Goal: Task Accomplishment & Management: Manage account settings

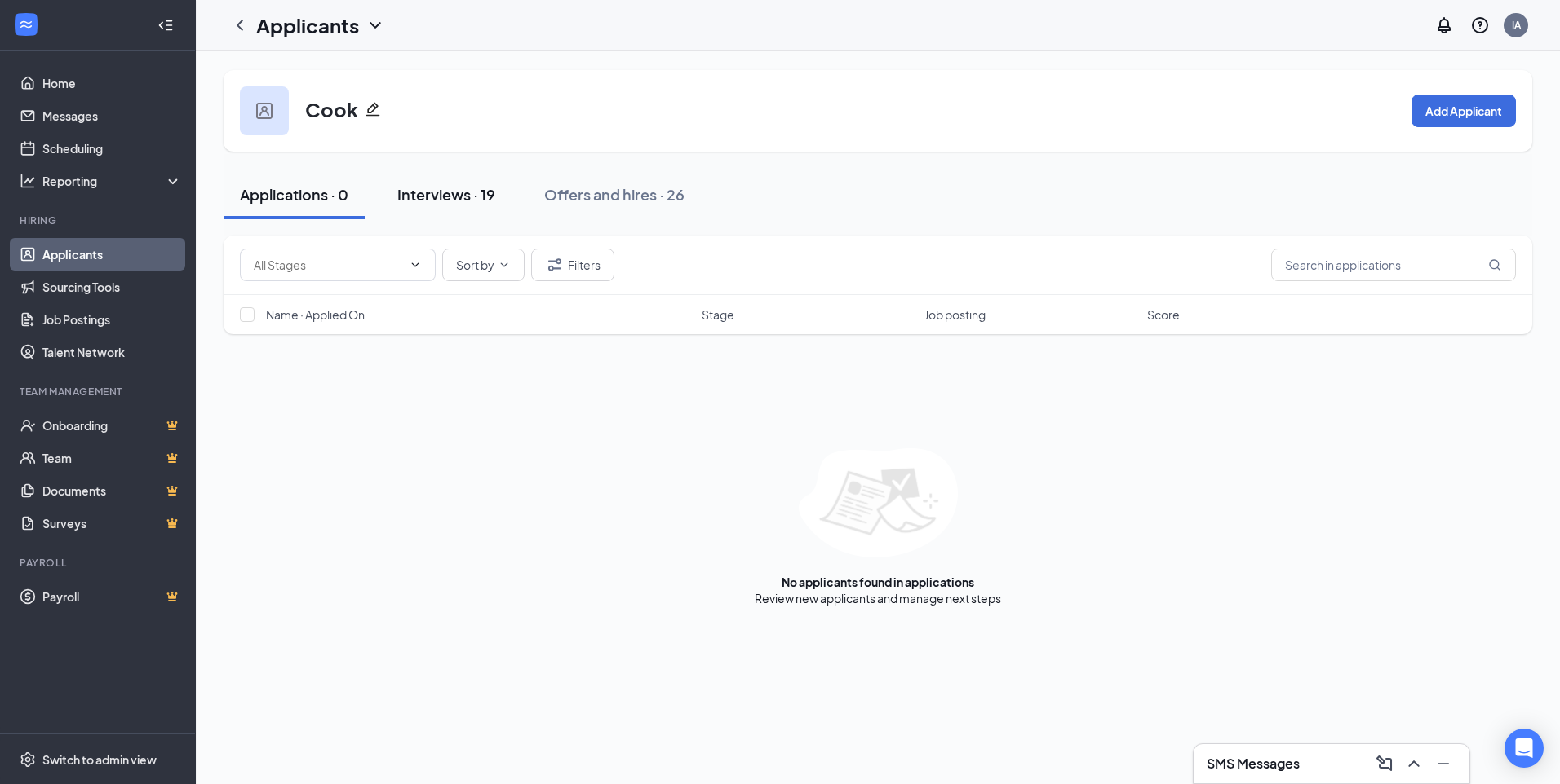
click at [465, 197] on div "Interviews · 19" at bounding box center [446, 194] width 98 height 21
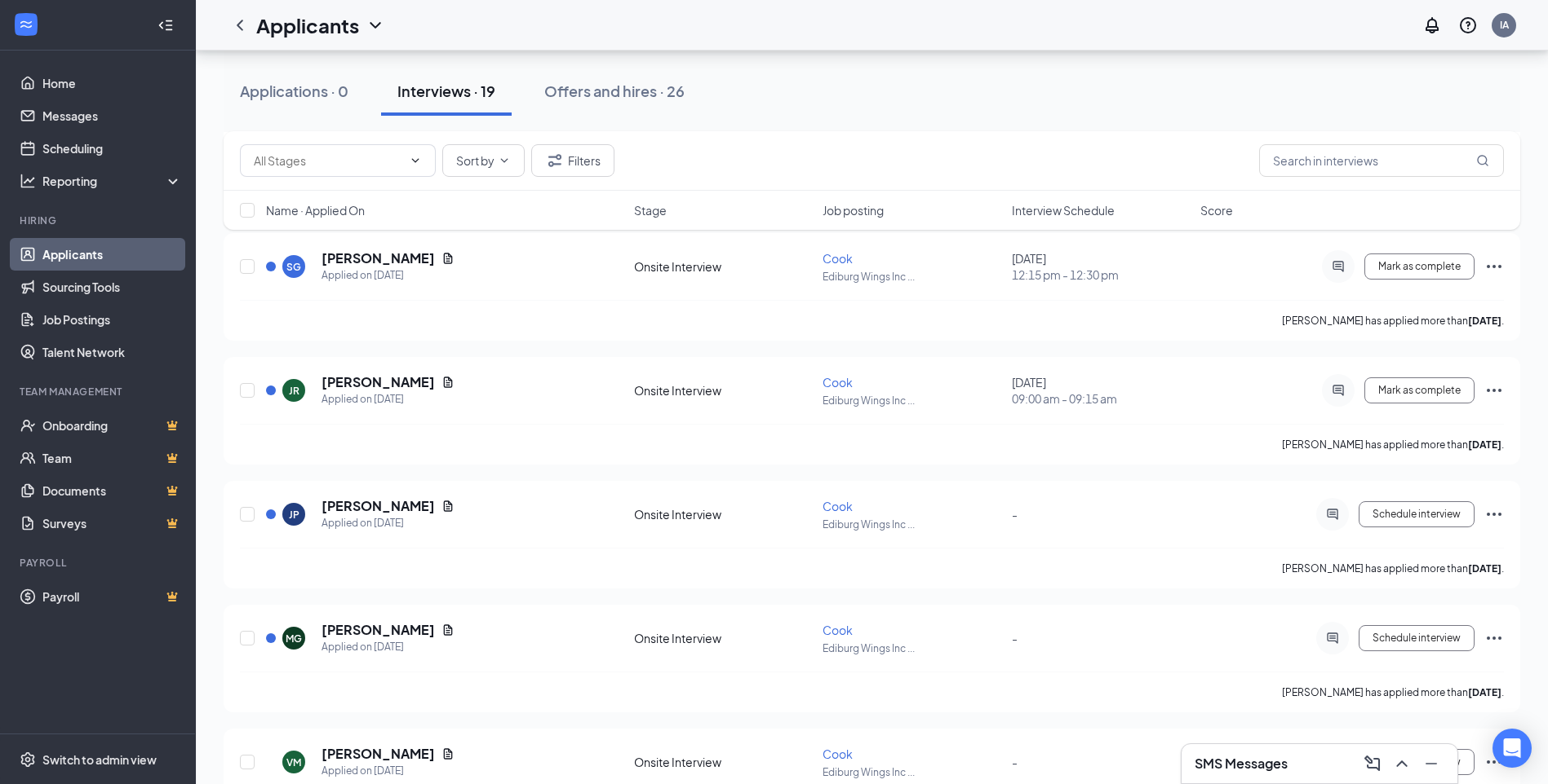
scroll to position [809, 0]
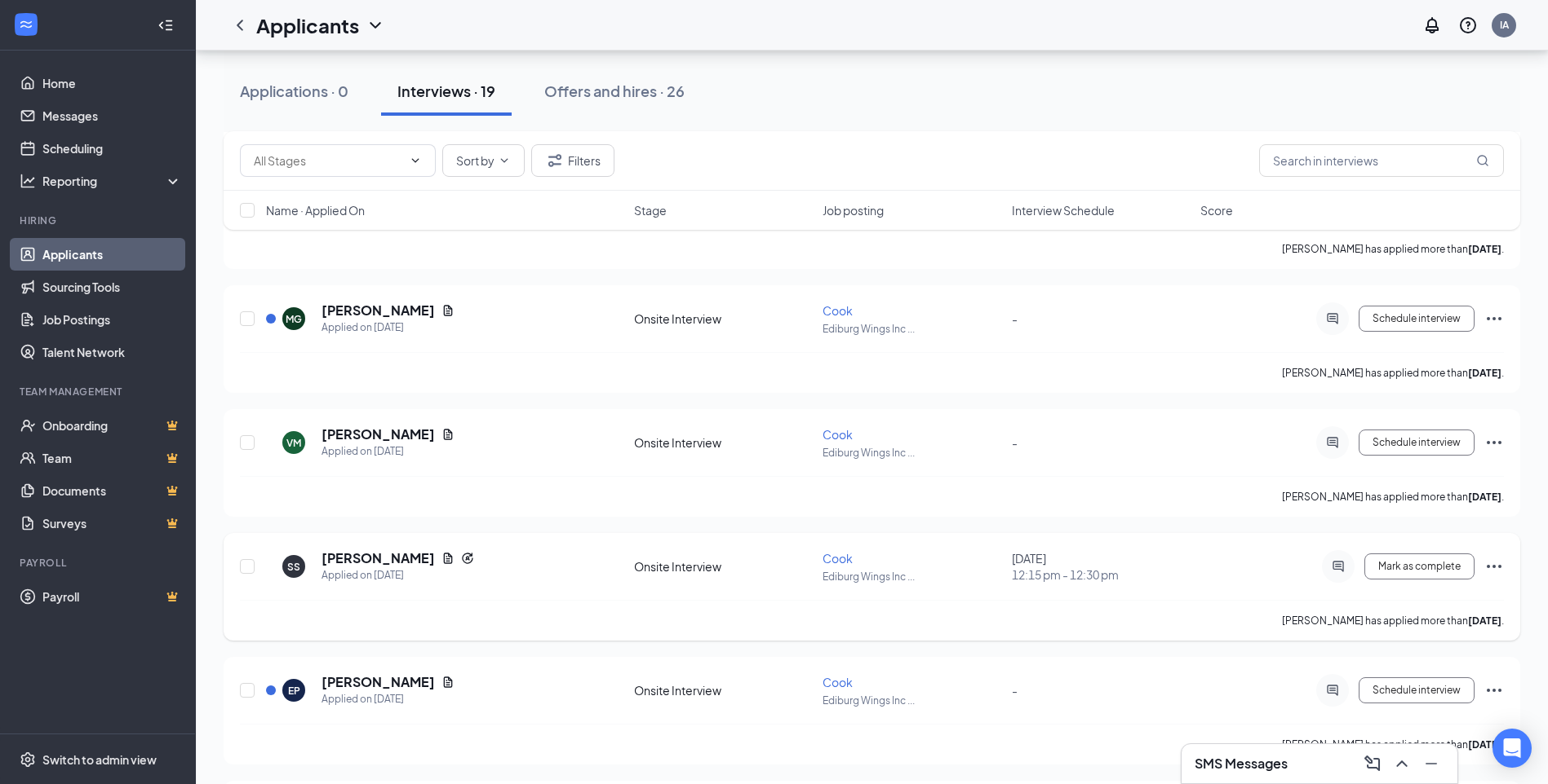
click at [1490, 563] on icon "Ellipses" at bounding box center [1494, 566] width 20 height 20
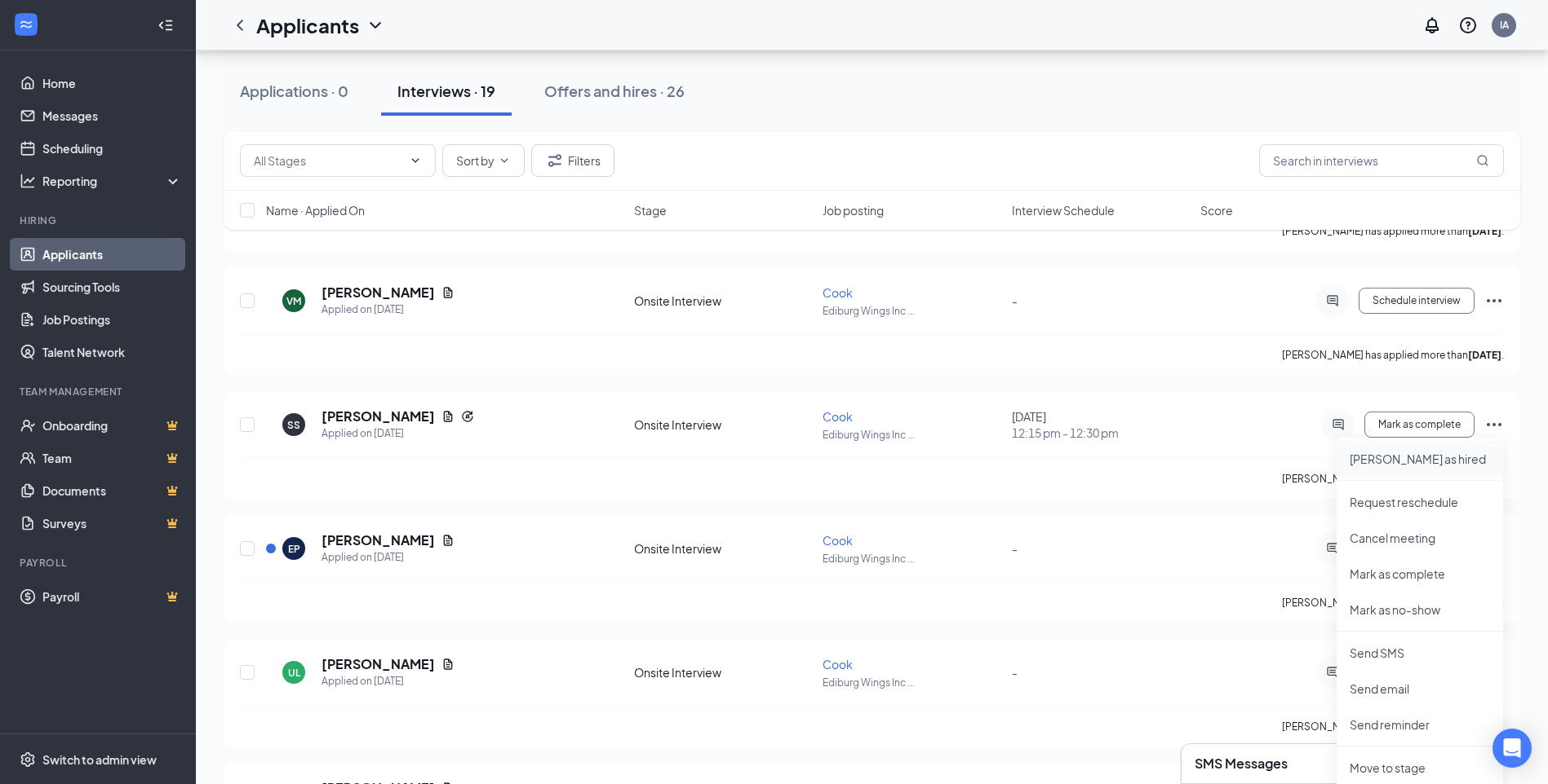
scroll to position [972, 0]
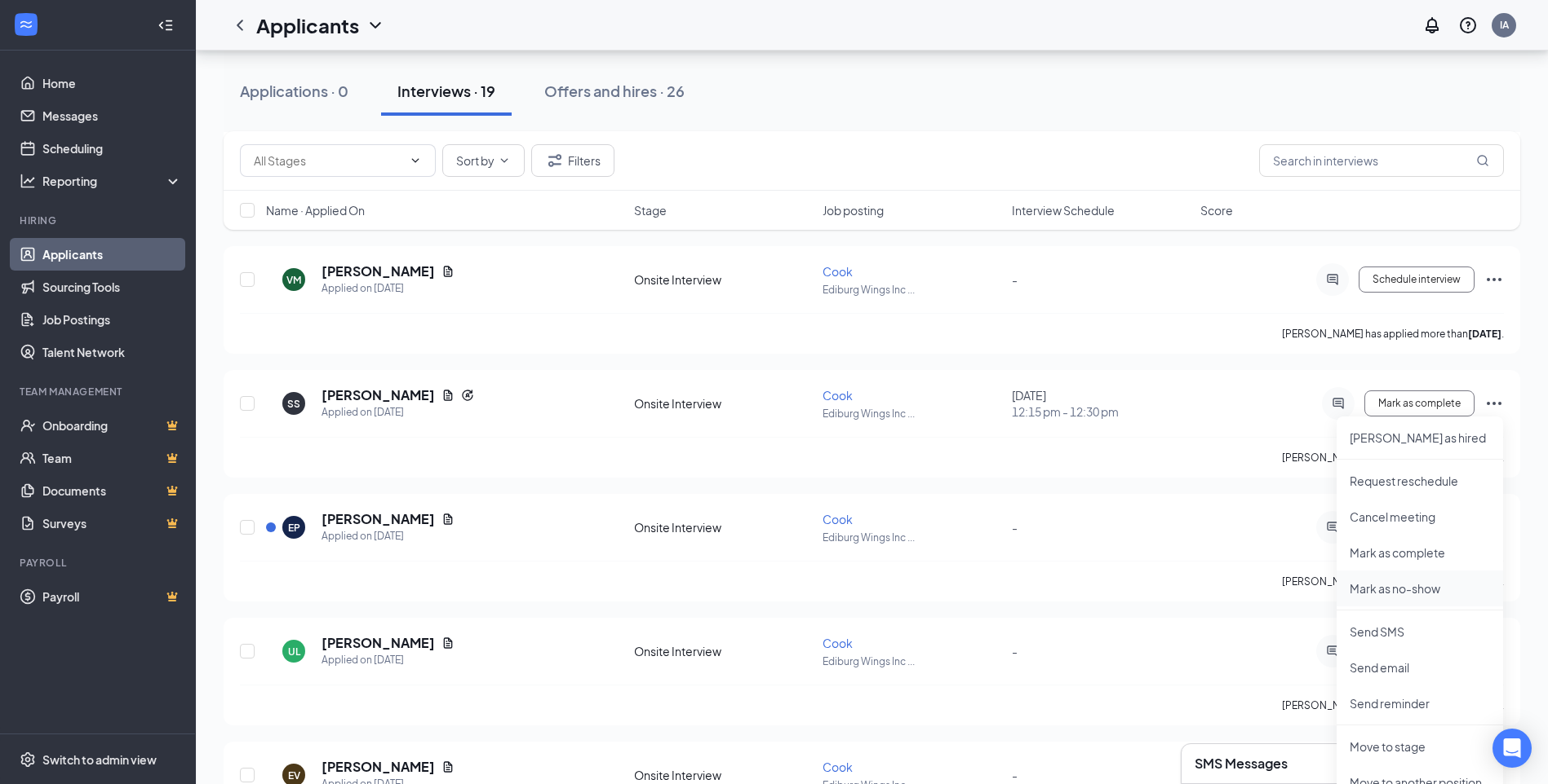
click at [1403, 589] on p "Mark as no-show" at bounding box center [1420, 588] width 140 height 16
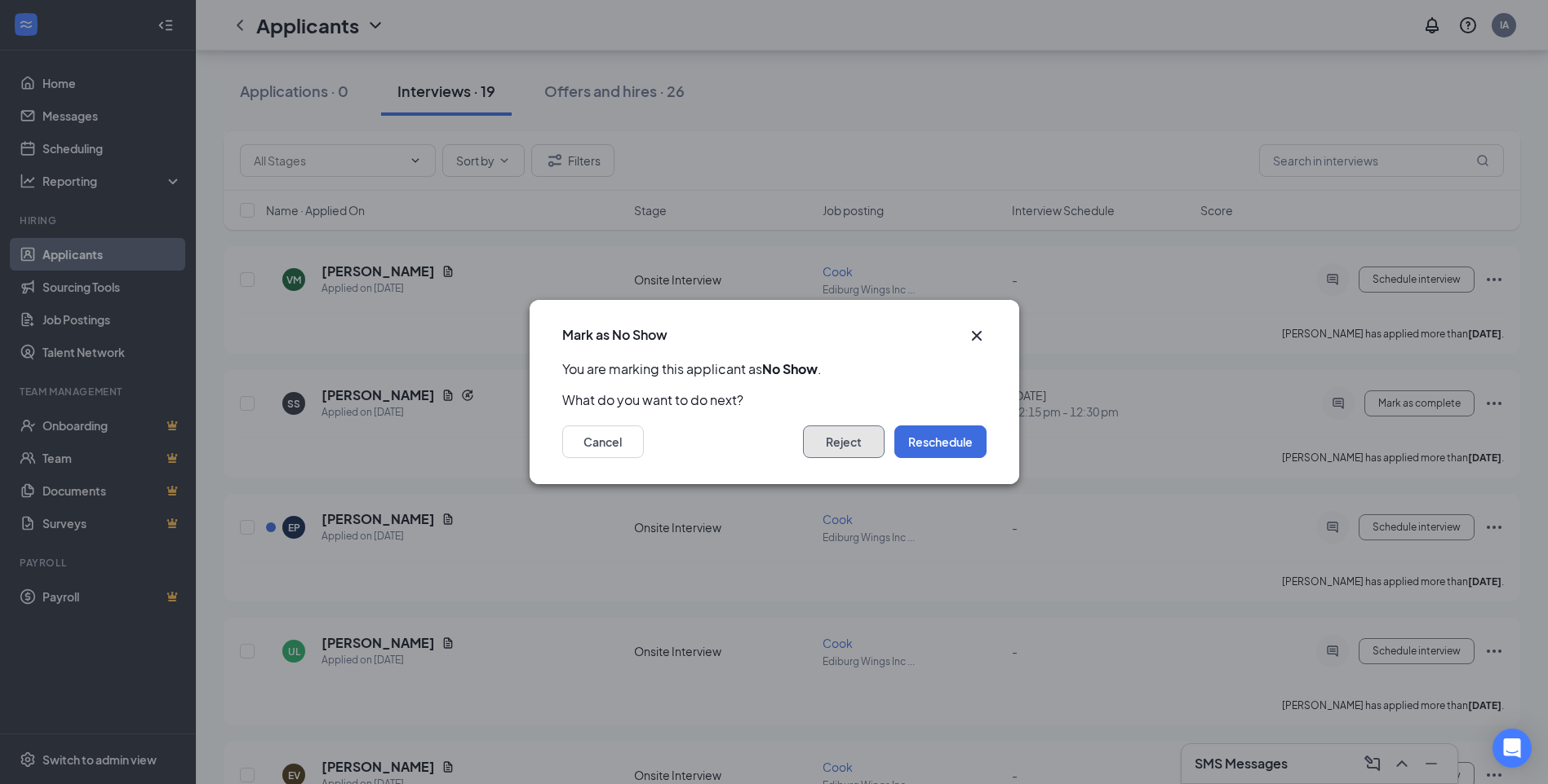
click at [835, 434] on button "Reject" at bounding box center [843, 442] width 82 height 32
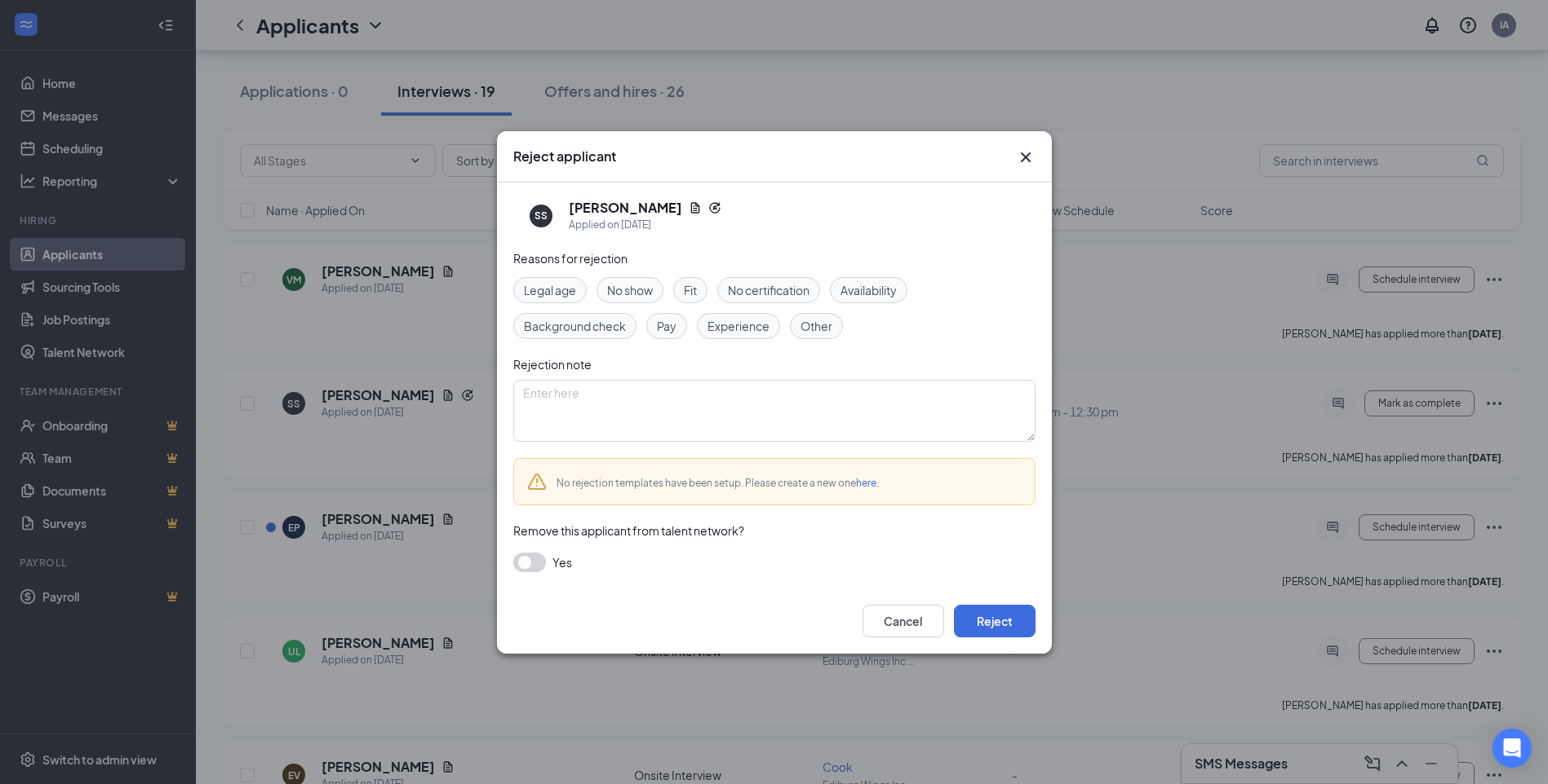
click at [629, 288] on span "No show" at bounding box center [630, 290] width 46 height 18
drag, startPoint x: 629, startPoint y: 288, endPoint x: 621, endPoint y: 292, distance: 8.9
click at [621, 292] on span "No show" at bounding box center [630, 290] width 46 height 18
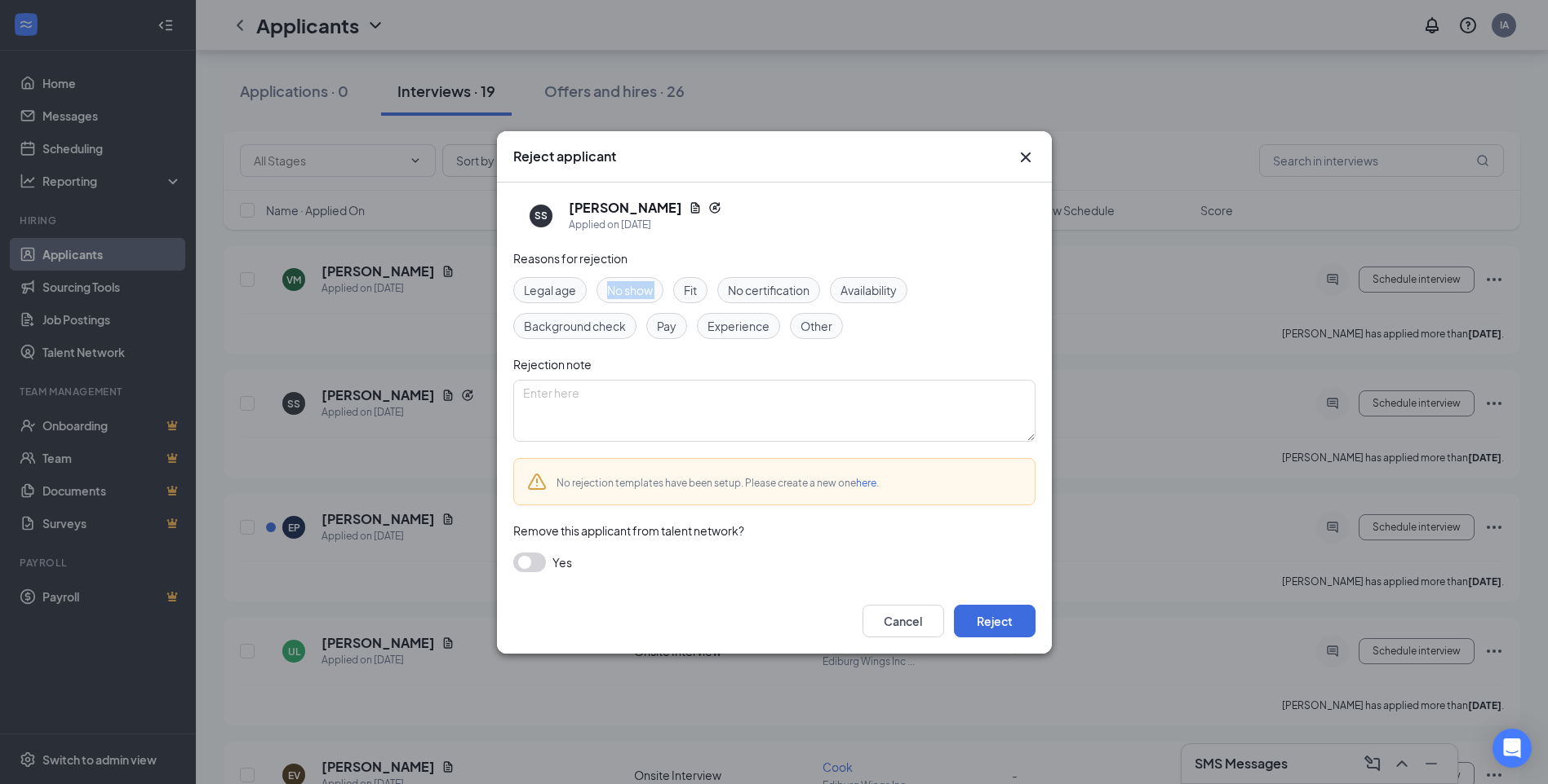
click at [621, 292] on span "No show" at bounding box center [630, 290] width 46 height 18
click at [994, 631] on button "Reject" at bounding box center [995, 621] width 82 height 32
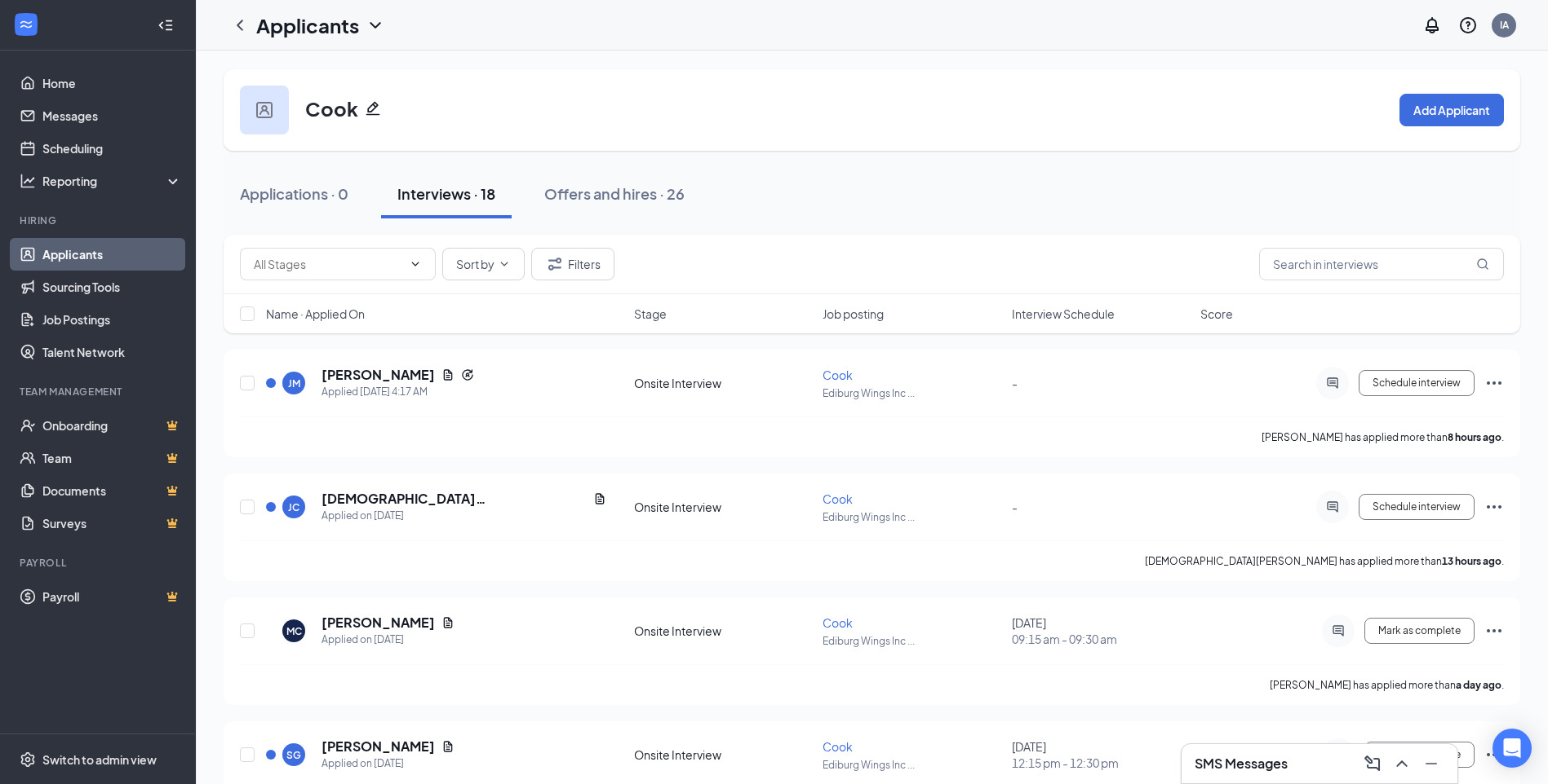
scroll to position [0, 0]
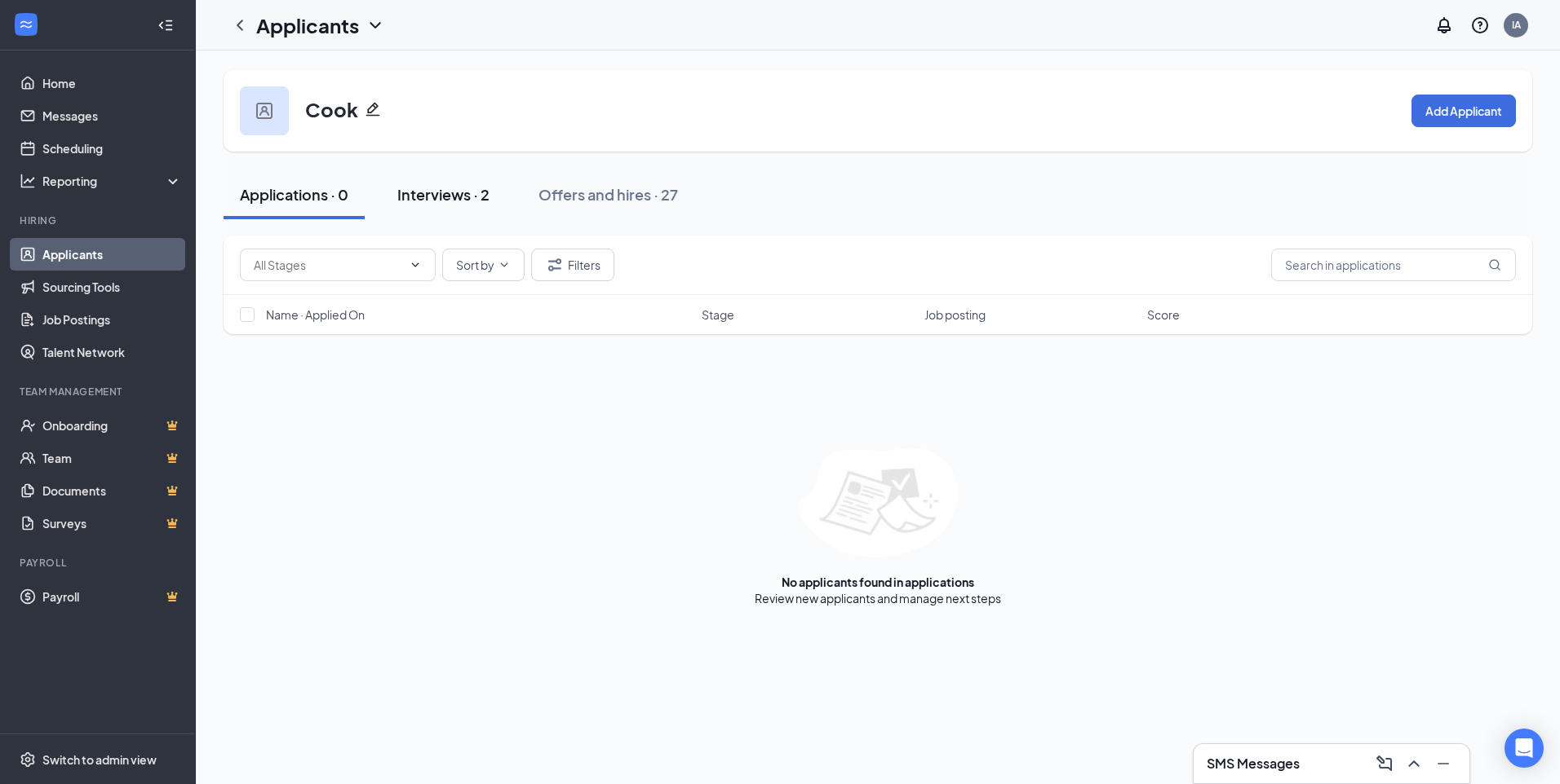
click at [479, 192] on div "Interviews · 2" at bounding box center [443, 194] width 92 height 21
